Goal: Contribute content: Add original content to the website for others to see

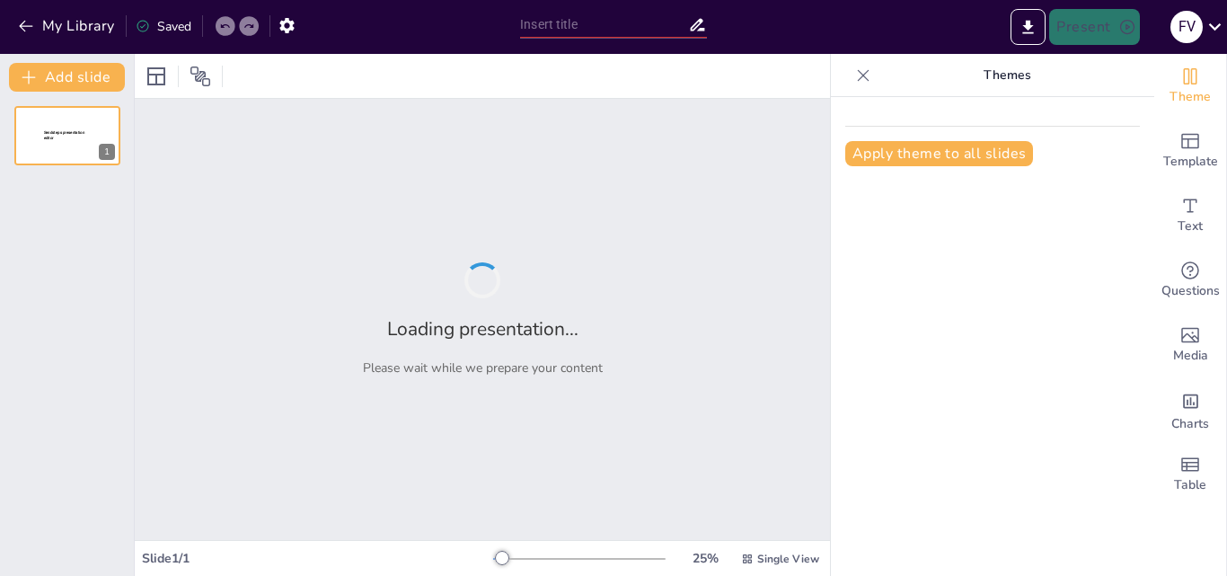
type input "Perú en el Siglo XX: Cambios Sociales y Políticos"
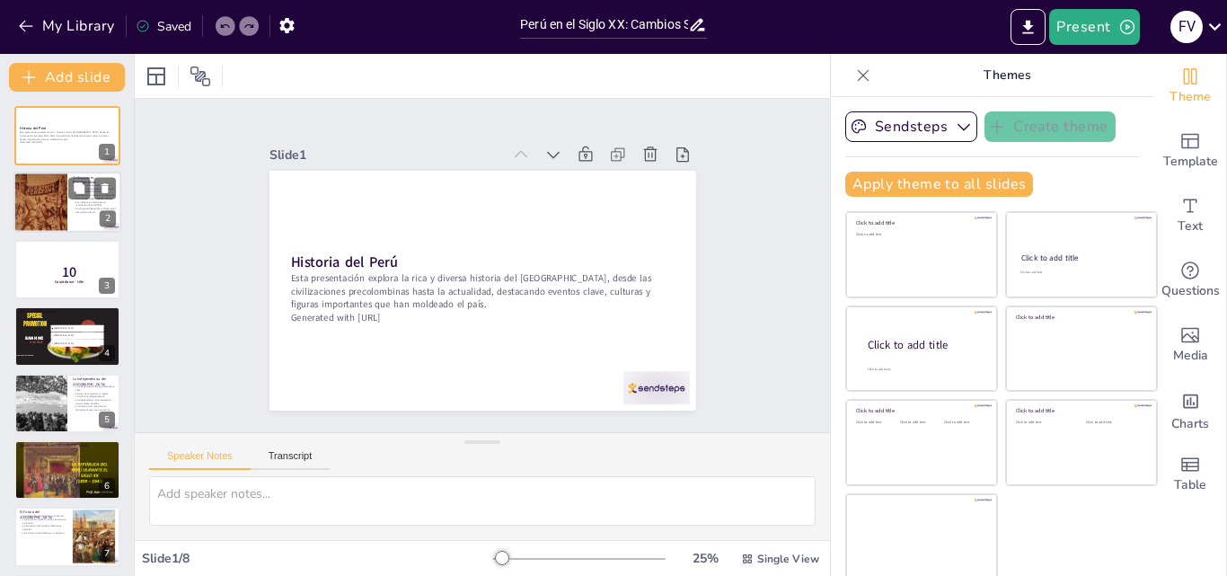
click at [41, 209] on div at bounding box center [40, 203] width 82 height 61
type textarea "La existencia de civilizaciones como Chavín, Moche y Nazca demuestra que el Per…"
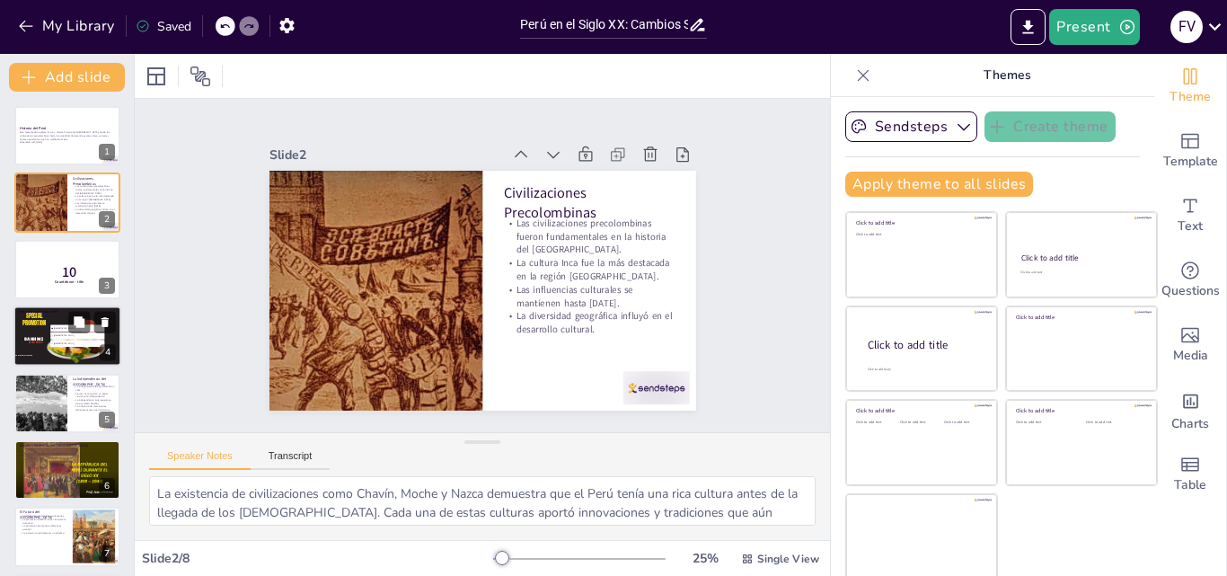
click at [76, 346] on li "[GEOGRAPHIC_DATA]" at bounding box center [77, 343] width 54 height 7
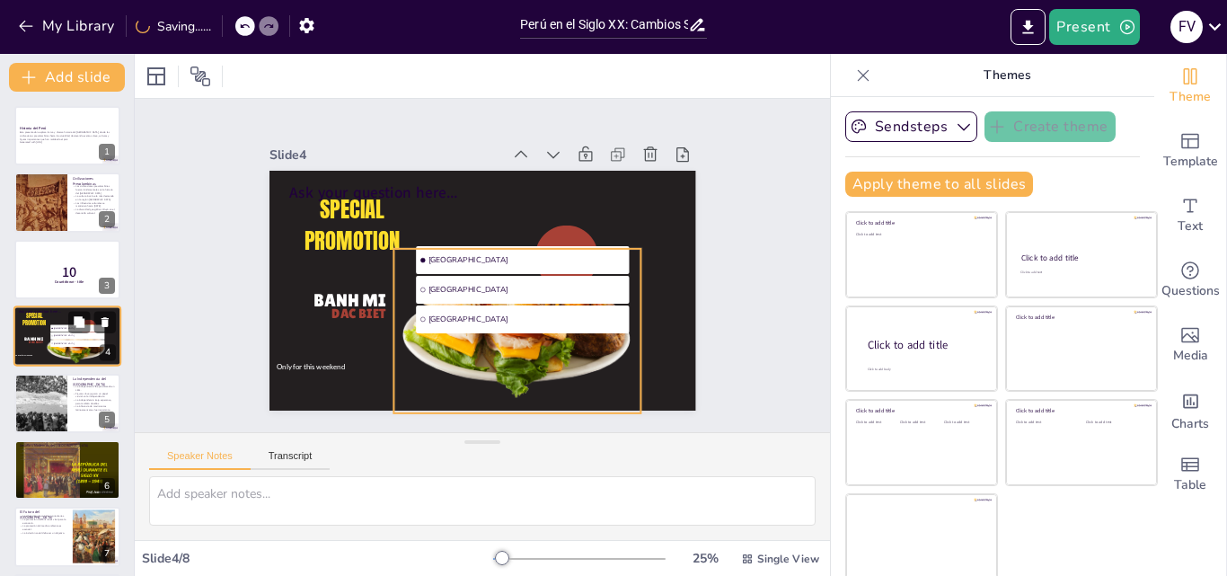
scroll to position [3, 0]
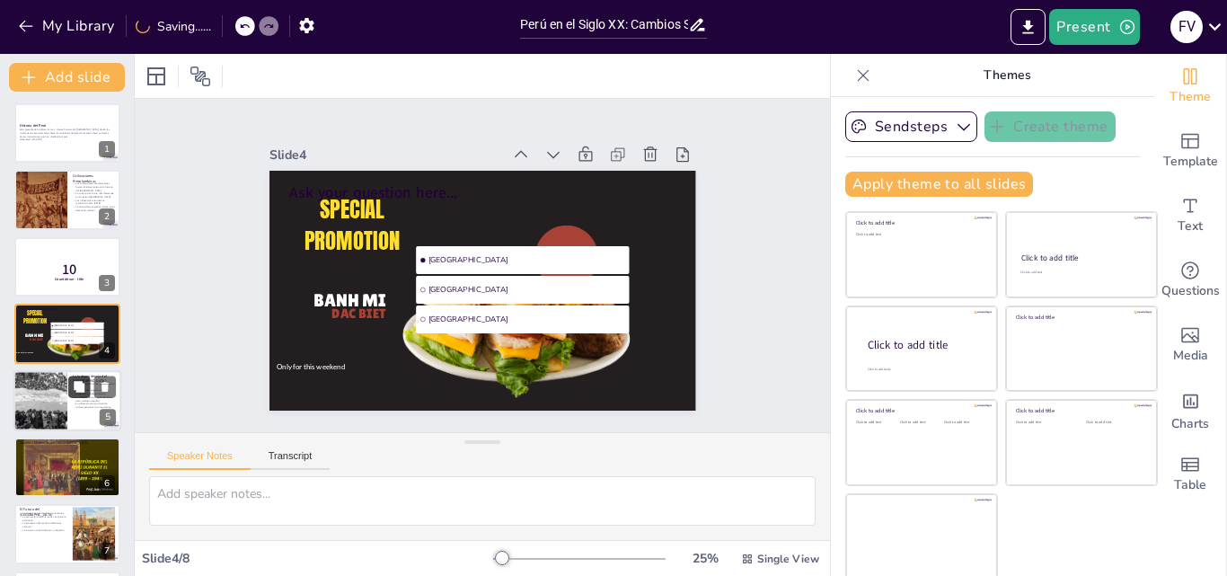
click at [82, 393] on icon at bounding box center [79, 386] width 13 height 13
type textarea "La proclamación de independencia marcó un hito en la historia del Perú, represe…"
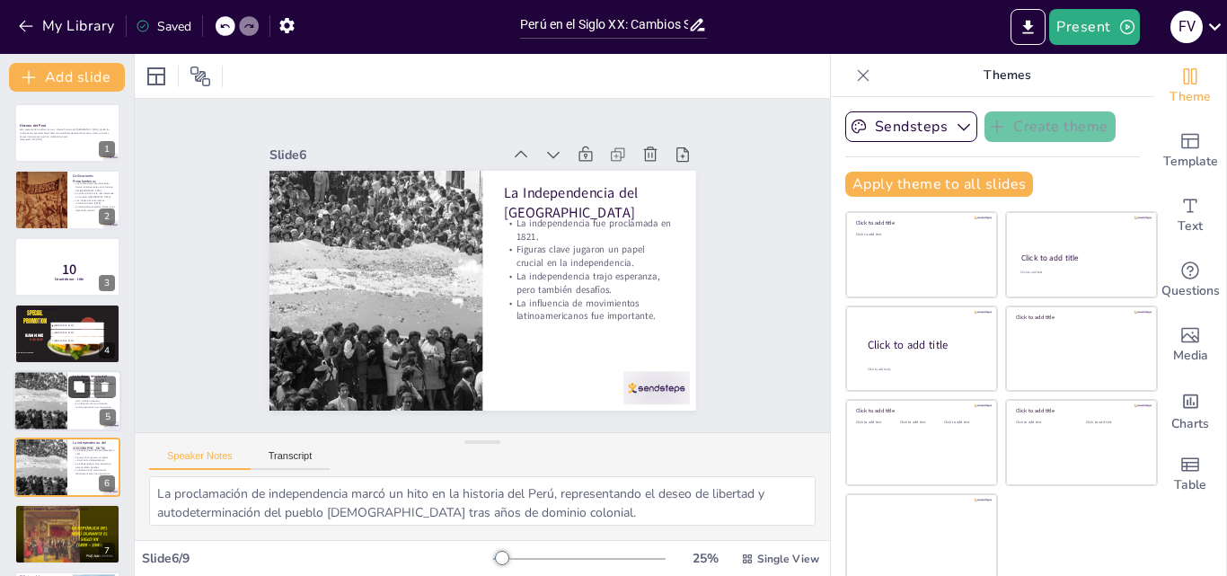
scroll to position [137, 0]
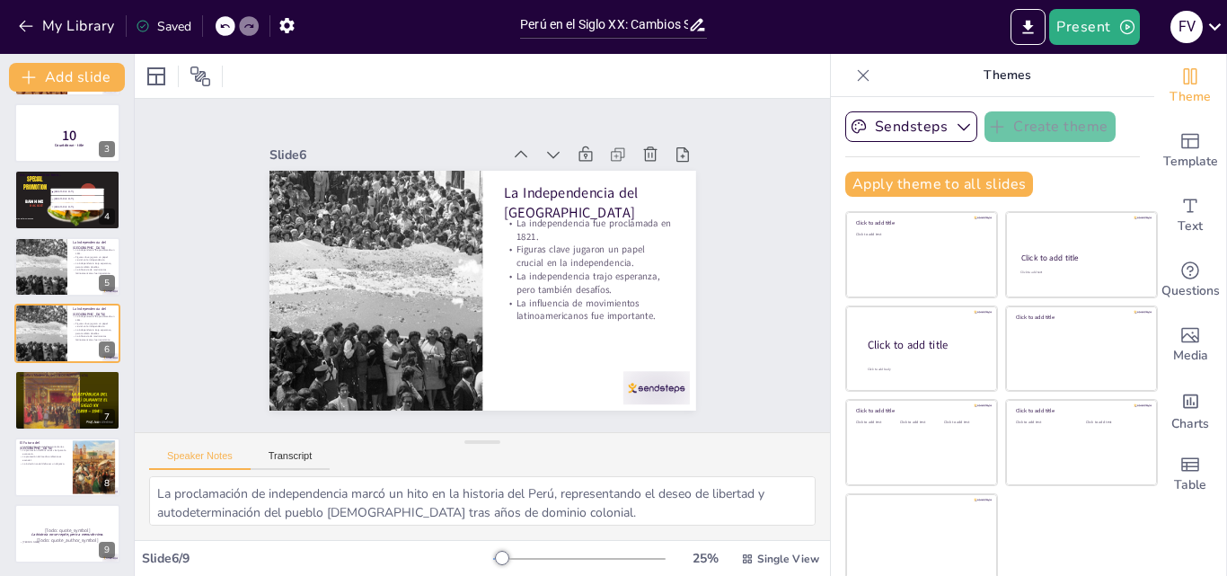
click at [977, 349] on div "Click to add title Click to add text Click to add title Click to add text Click…" at bounding box center [1002, 395] width 313 height 368
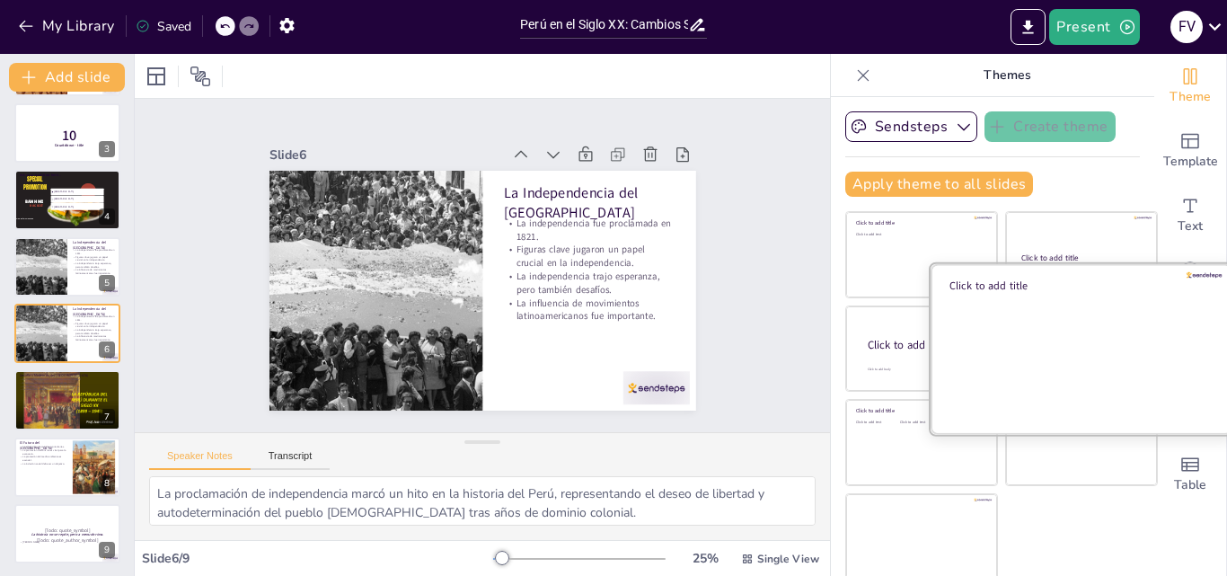
click at [1001, 343] on div at bounding box center [1082, 348] width 302 height 170
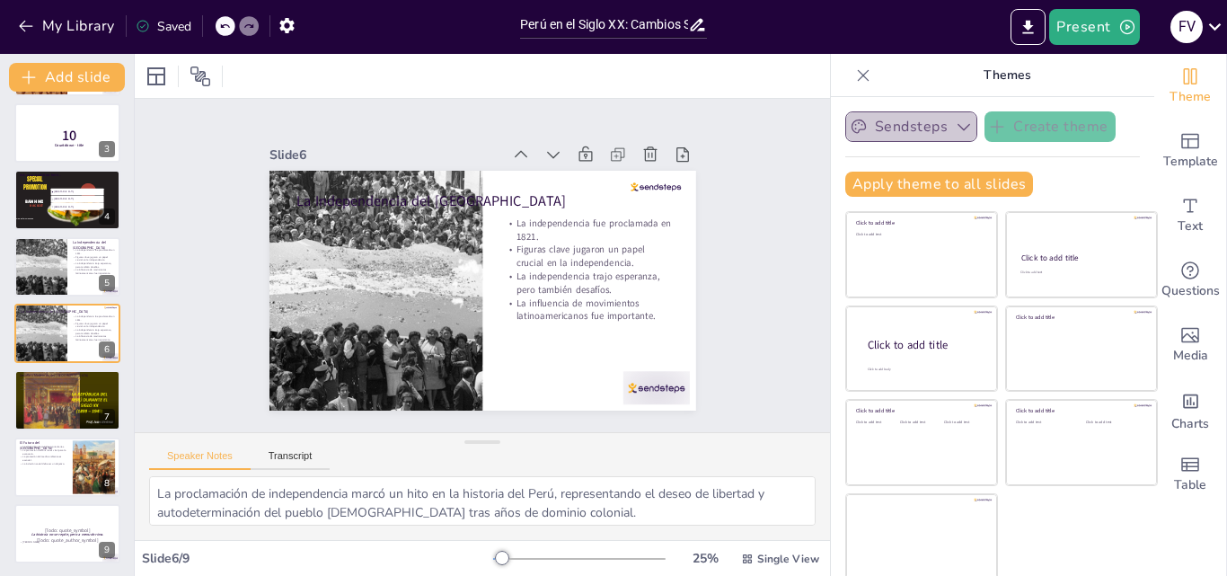
click at [896, 126] on button "Sendsteps" at bounding box center [912, 126] width 132 height 31
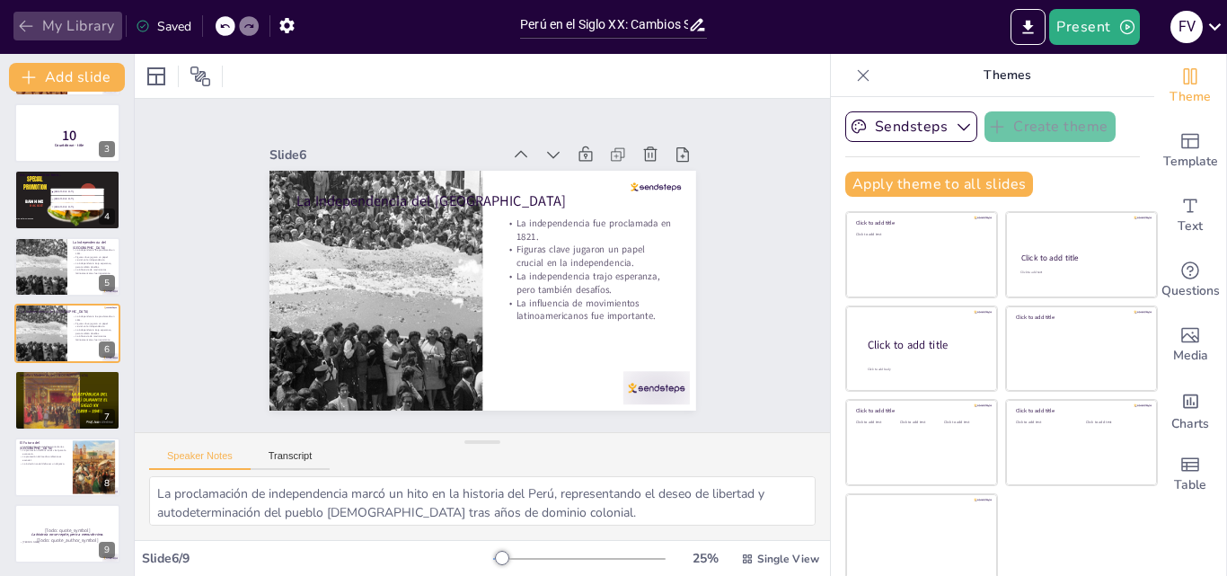
click at [28, 20] on icon "button" at bounding box center [26, 26] width 18 height 18
